Goal: Task Accomplishment & Management: Manage account settings

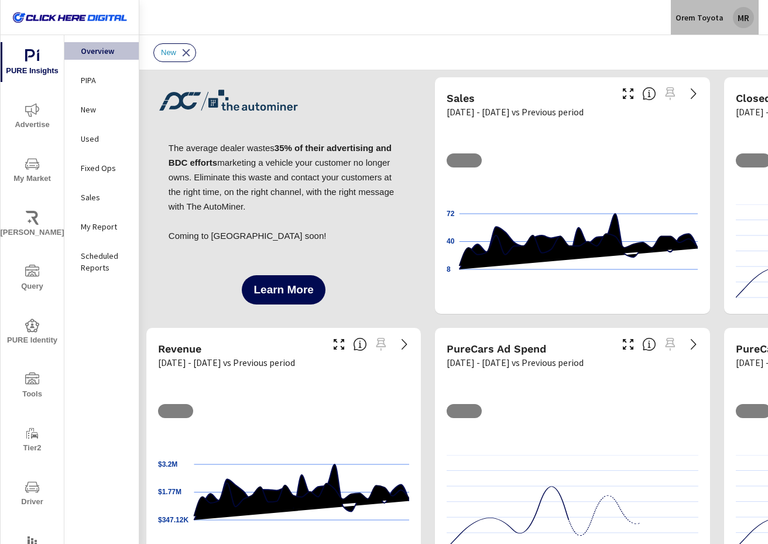
click at [737, 24] on div "MR" at bounding box center [743, 17] width 21 height 21
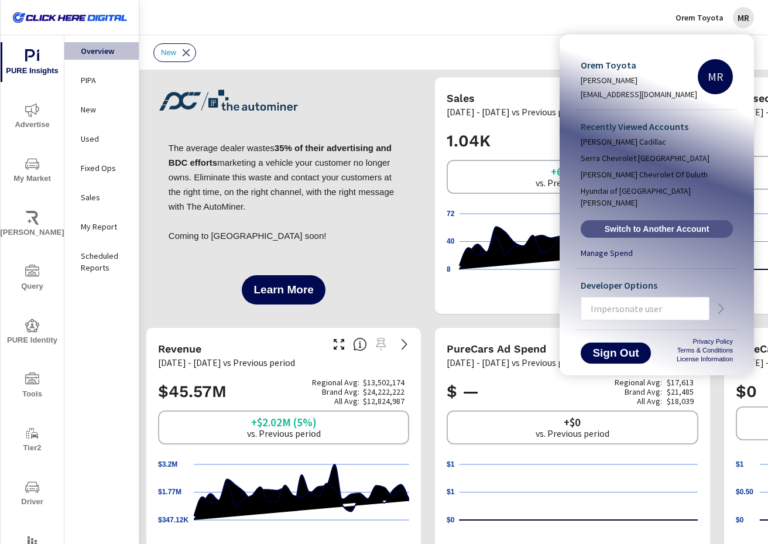
drag, startPoint x: 648, startPoint y: 213, endPoint x: 609, endPoint y: 204, distance: 40.2
click at [648, 224] on span "Switch to Another Account" at bounding box center [656, 229] width 139 height 11
